Goal: Transaction & Acquisition: Subscribe to service/newsletter

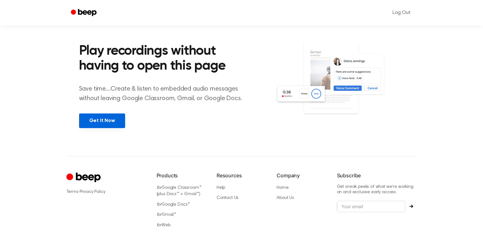
click at [117, 122] on link "Get It Now" at bounding box center [102, 120] width 46 height 15
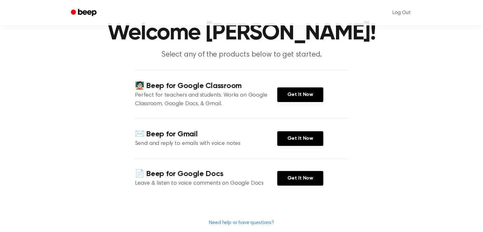
scroll to position [33, 0]
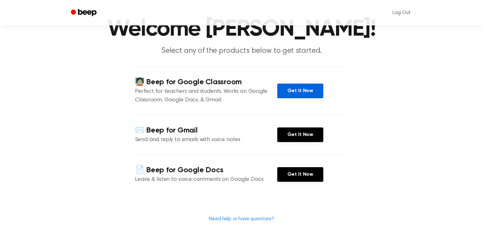
click at [301, 98] on link "Get It Now" at bounding box center [300, 91] width 46 height 15
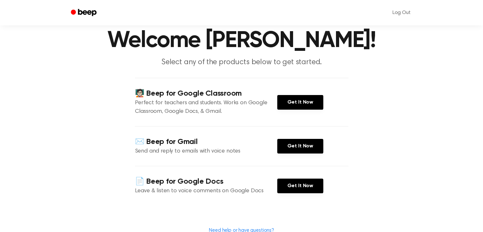
scroll to position [22, 0]
click at [302, 110] on link "Get It Now" at bounding box center [300, 102] width 46 height 15
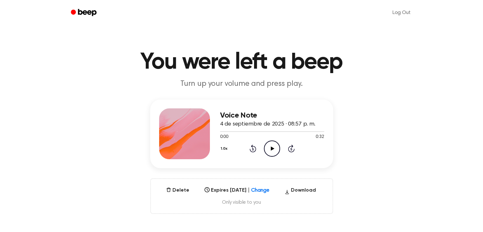
click at [271, 144] on icon "Play Audio" at bounding box center [272, 148] width 16 height 16
click at [269, 148] on icon "Pause Audio" at bounding box center [272, 148] width 16 height 16
click at [269, 148] on icon "Play Audio" at bounding box center [272, 148] width 16 height 16
